Goal: Task Accomplishment & Management: Use online tool/utility

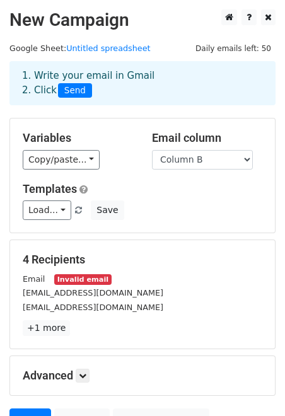
scroll to position [124, 0]
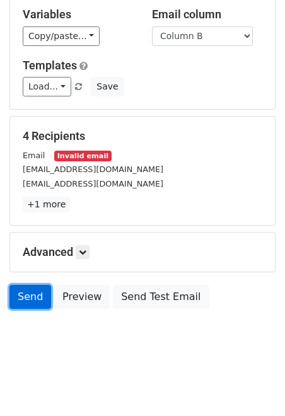
click at [31, 299] on link "Send" at bounding box center [30, 297] width 42 height 24
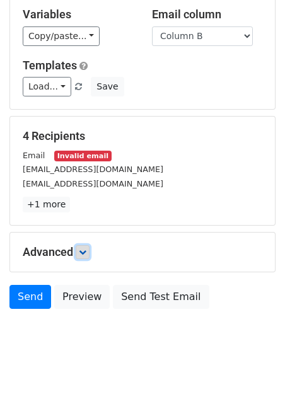
click at [78, 257] on link at bounding box center [83, 252] width 14 height 14
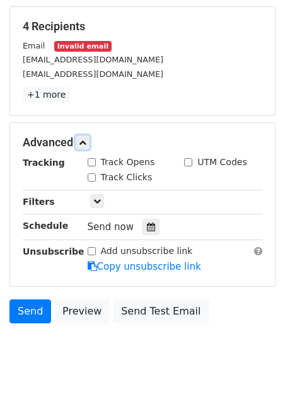
scroll to position [238, 0]
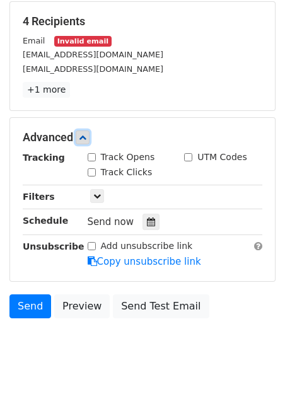
click at [89, 132] on link at bounding box center [83, 138] width 14 height 14
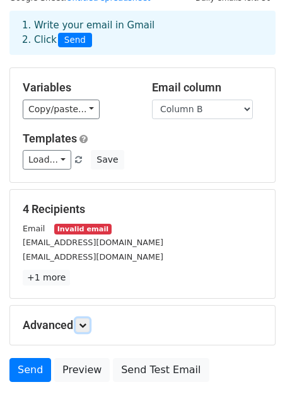
scroll to position [40, 0]
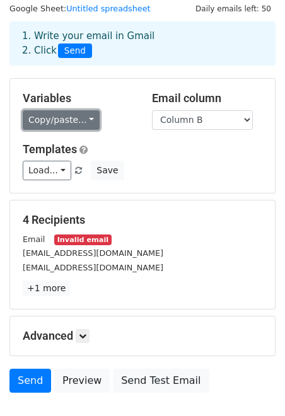
click at [66, 123] on link "Copy/paste..." at bounding box center [61, 120] width 77 height 20
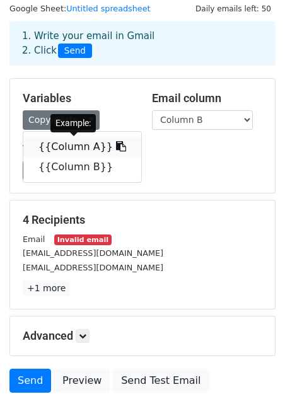
click at [76, 150] on link "{{Column A}}" at bounding box center [82, 147] width 118 height 20
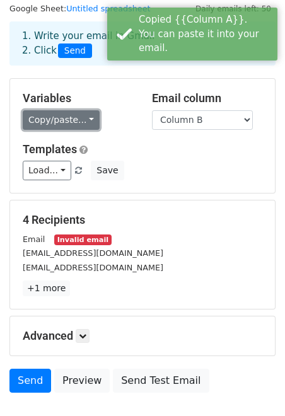
click at [60, 122] on link "Copy/paste..." at bounding box center [61, 120] width 77 height 20
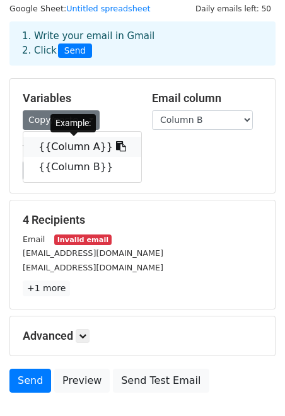
click at [99, 142] on link "{{Column A}}" at bounding box center [82, 147] width 118 height 20
